Goal: Transaction & Acquisition: Purchase product/service

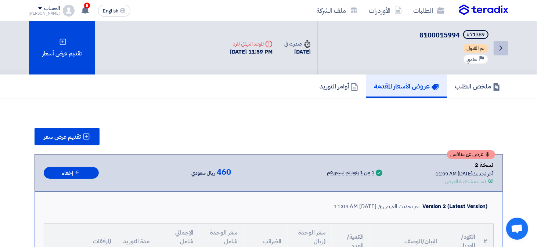
click at [497, 45] on icon "Back" at bounding box center [500, 48] width 9 height 9
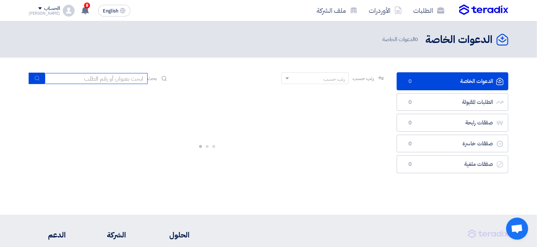
click at [117, 78] on input at bounding box center [96, 78] width 103 height 11
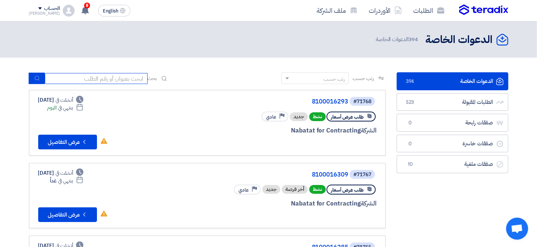
click at [133, 78] on input at bounding box center [96, 78] width 103 height 11
type input "16293"
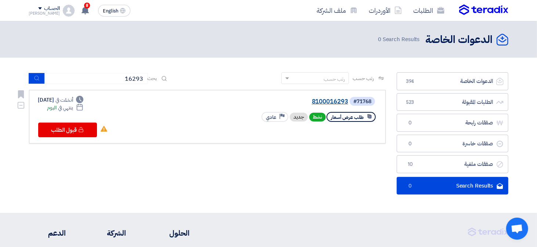
click at [332, 99] on link "8100016293" at bounding box center [274, 101] width 147 height 7
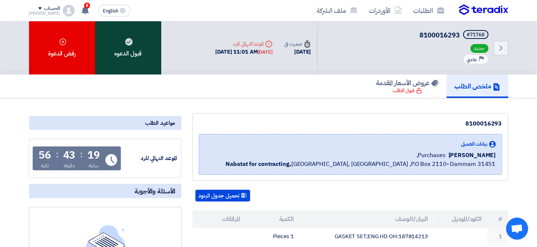
click at [134, 39] on div "قبول الدعوه" at bounding box center [128, 47] width 66 height 53
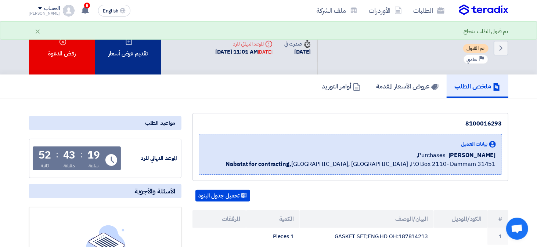
click at [134, 55] on div "تقديم عرض أسعار" at bounding box center [128, 47] width 66 height 53
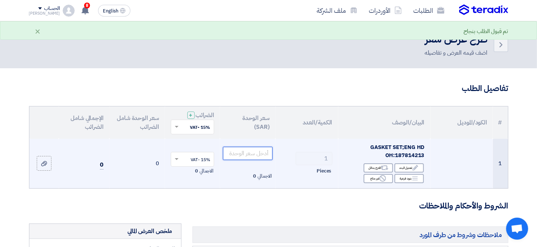
click at [253, 152] on input "number" at bounding box center [248, 153] width 50 height 13
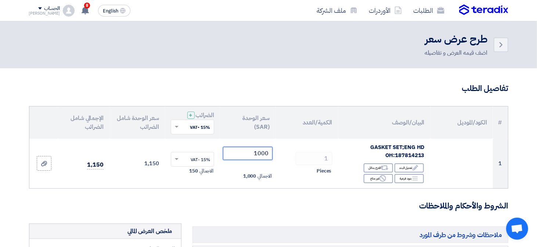
type input "1000"
click at [334, 211] on h3 "الشروط والأحكام والملاحظات" at bounding box center [268, 205] width 479 height 11
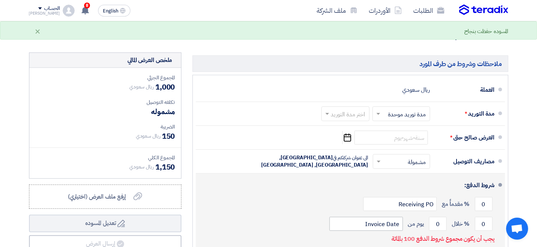
scroll to position [183, 0]
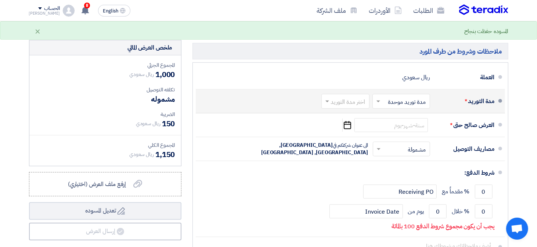
click at [338, 104] on input "text" at bounding box center [343, 102] width 44 height 11
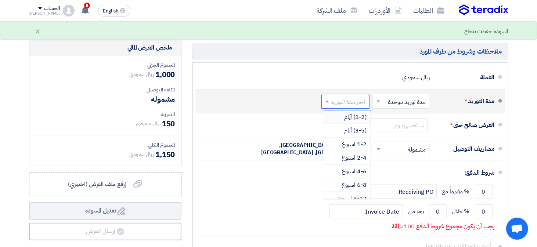
click at [346, 115] on span "(1-2) أيام" at bounding box center [355, 117] width 22 height 9
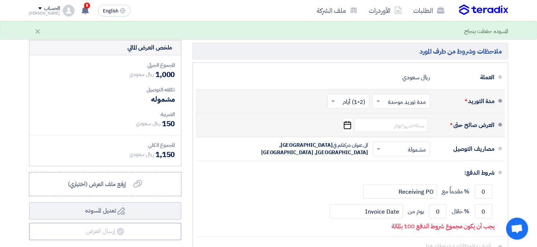
click at [343, 125] on icon "Pick a date" at bounding box center [347, 125] width 10 height 13
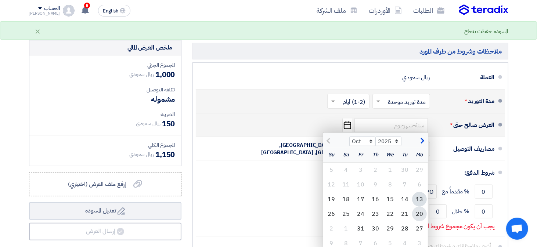
click at [421, 216] on div "20" at bounding box center [419, 214] width 15 height 15
type input "[DATE]"
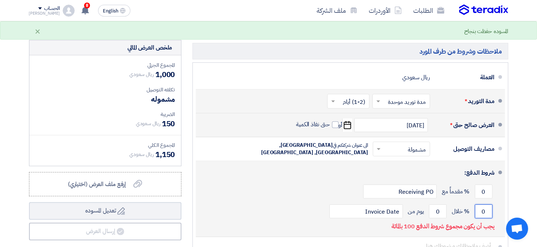
click at [491, 208] on input "0" at bounding box center [483, 211] width 18 height 14
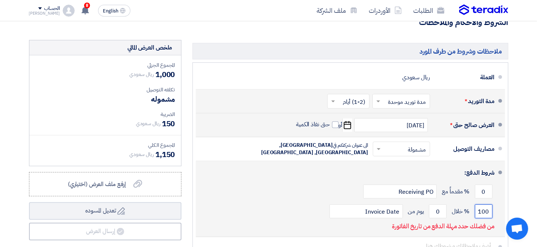
type input "100"
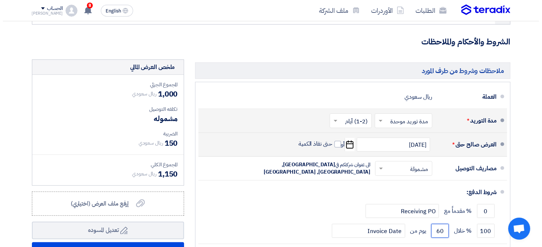
scroll to position [220, 0]
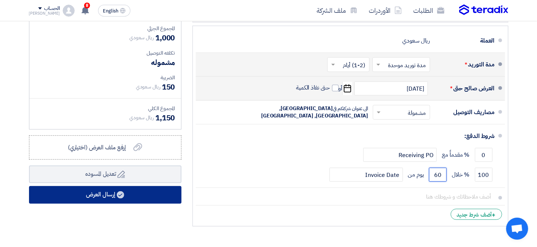
type input "60"
click at [116, 199] on button "إرسال العرض" at bounding box center [105, 195] width 152 height 18
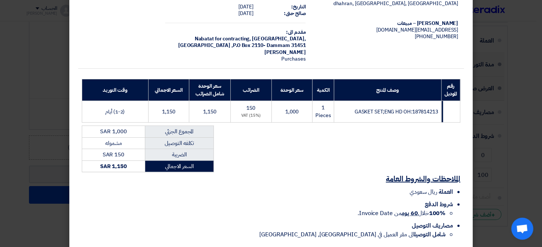
scroll to position [76, 0]
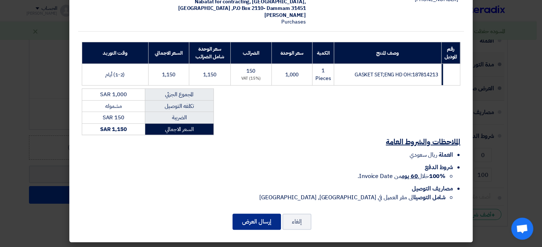
click at [268, 226] on button "إرسال العرض" at bounding box center [257, 222] width 48 height 16
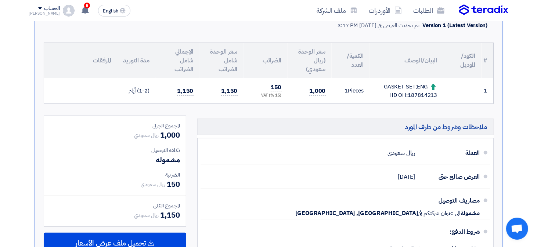
scroll to position [183, 0]
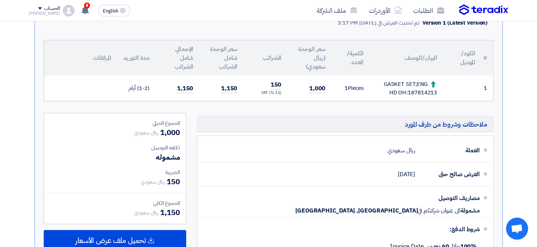
click at [424, 92] on div "GASKET SET;ENG HD OH:187814213" at bounding box center [406, 88] width 62 height 17
copy div "187814213"
